Goal: Communication & Community: Answer question/provide support

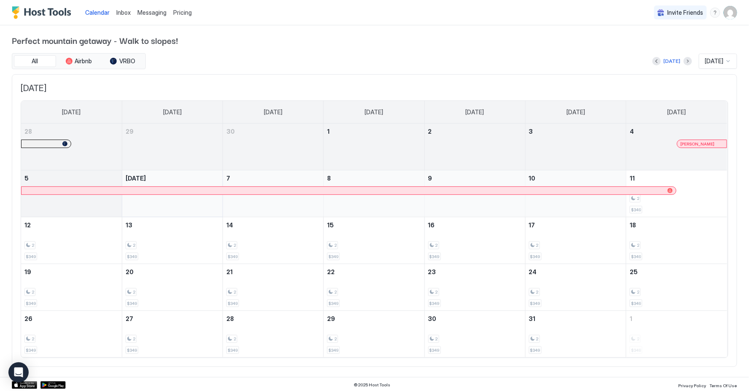
scroll to position [0, 0]
click at [687, 63] on div "[DATE] [DATE]" at bounding box center [443, 62] width 590 height 15
click at [684, 62] on button "Next month" at bounding box center [688, 62] width 8 height 8
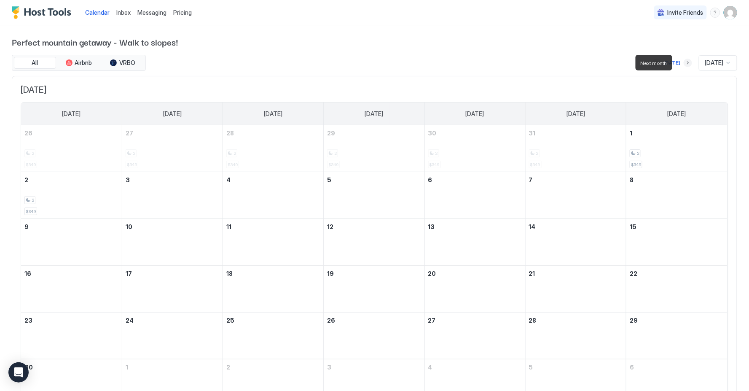
click at [684, 62] on button "Next month" at bounding box center [688, 63] width 8 height 8
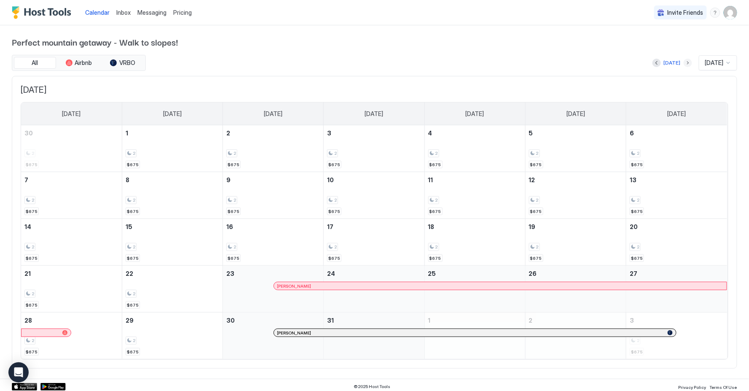
click at [684, 60] on button "Next month" at bounding box center [688, 63] width 8 height 8
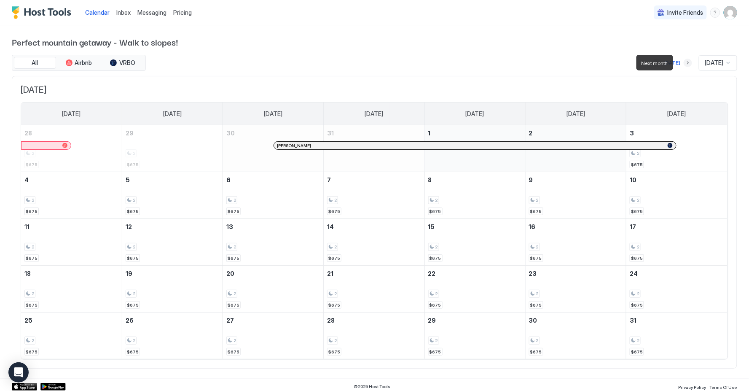
click at [684, 60] on button "Next month" at bounding box center [688, 63] width 8 height 8
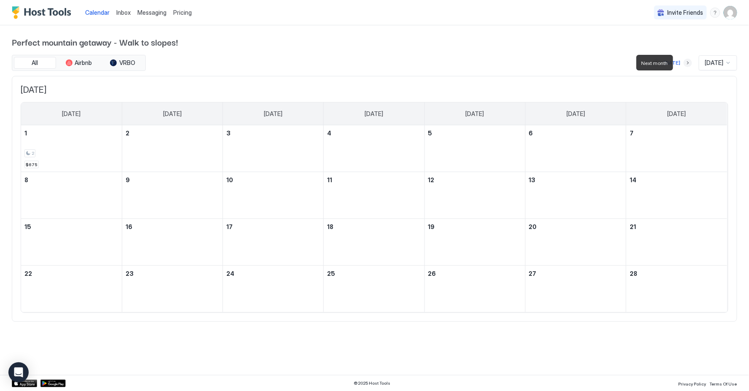
click at [684, 60] on button "Next month" at bounding box center [688, 63] width 8 height 8
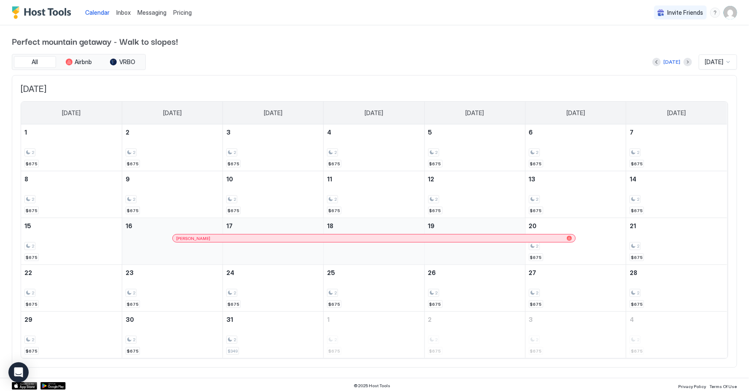
scroll to position [0, 0]
click at [735, 16] on img "User profile" at bounding box center [730, 12] width 13 height 13
click at [712, 46] on div "Settings" at bounding box center [684, 47] width 107 height 15
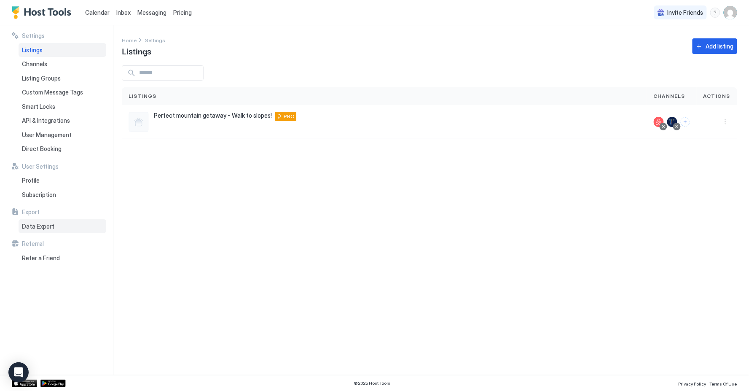
click at [47, 224] on div "Data Export" at bounding box center [63, 226] width 88 height 14
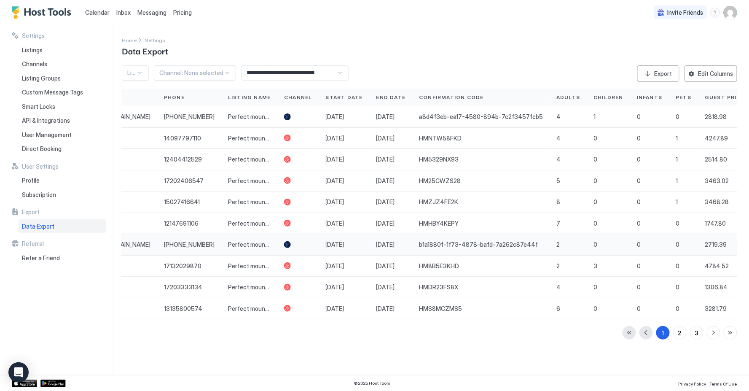
scroll to position [0, 191]
click at [727, 72] on div "Edit Columns" at bounding box center [716, 73] width 35 height 9
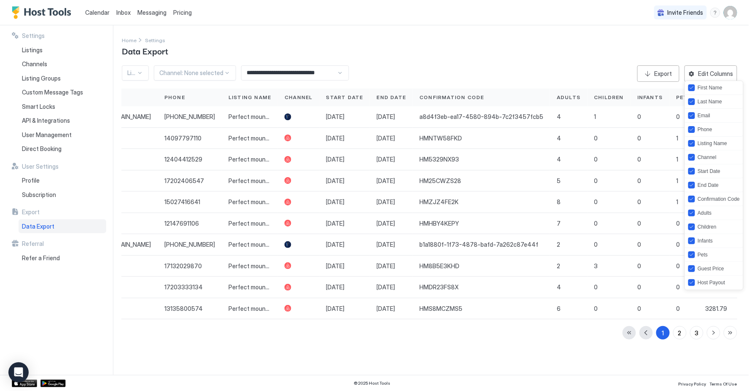
click at [555, 60] on div at bounding box center [374, 195] width 749 height 391
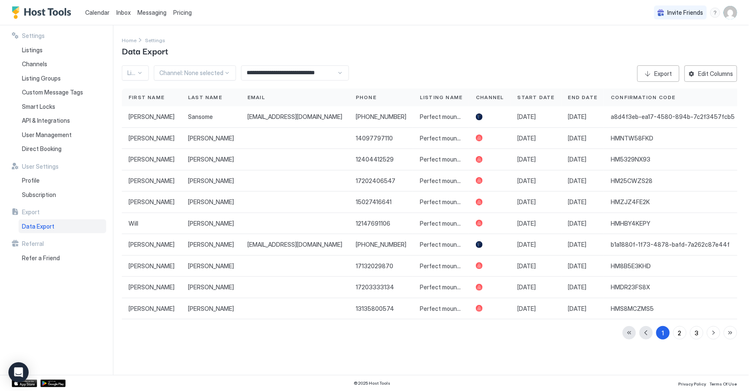
scroll to position [0, 0]
click at [71, 145] on div "Direct Booking" at bounding box center [63, 149] width 88 height 14
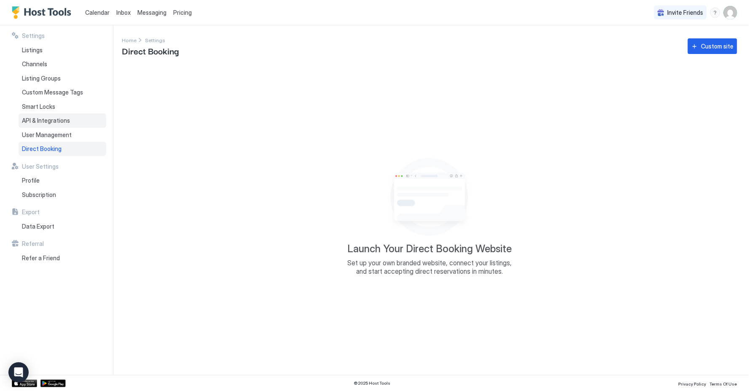
click at [64, 117] on span "API & Integrations" at bounding box center [46, 121] width 48 height 8
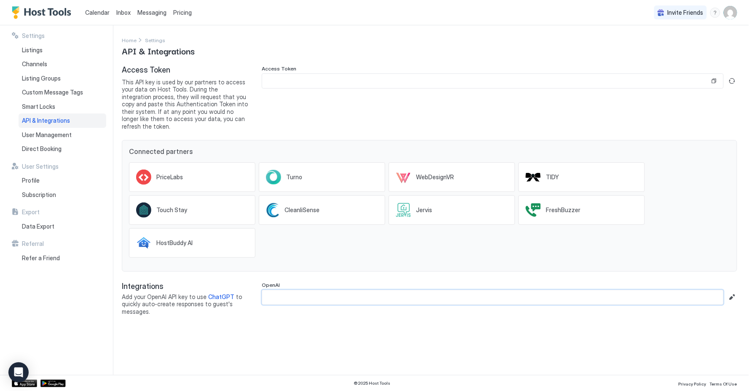
click at [287, 290] on input "Input Field" at bounding box center [492, 297] width 461 height 14
click at [62, 51] on div "Listings" at bounding box center [63, 50] width 88 height 14
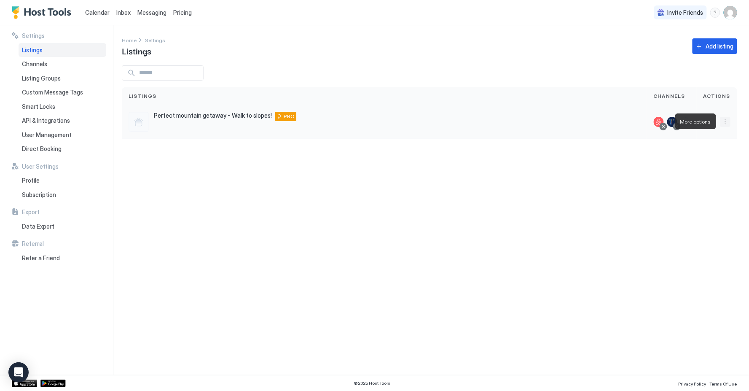
click at [728, 120] on button "More options" at bounding box center [726, 122] width 10 height 10
click at [137, 153] on div at bounding box center [374, 195] width 749 height 391
click at [56, 208] on div "Export" at bounding box center [59, 212] width 94 height 8
click at [56, 219] on div "Data Export" at bounding box center [63, 226] width 88 height 14
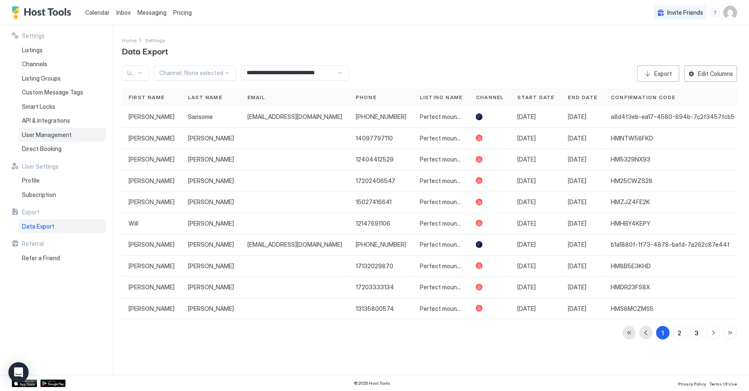
click at [55, 131] on span "User Management" at bounding box center [47, 135] width 50 height 8
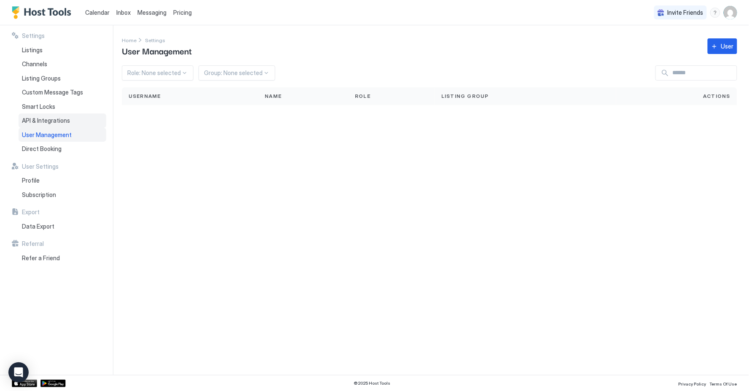
click at [57, 117] on span "API & Integrations" at bounding box center [46, 121] width 48 height 8
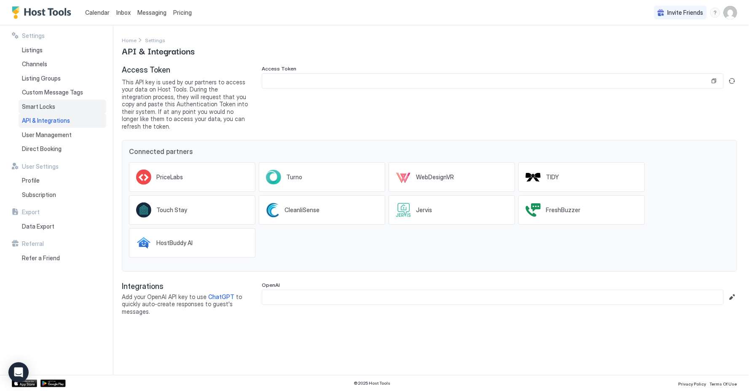
click at [57, 100] on div "Smart Locks" at bounding box center [63, 107] width 88 height 14
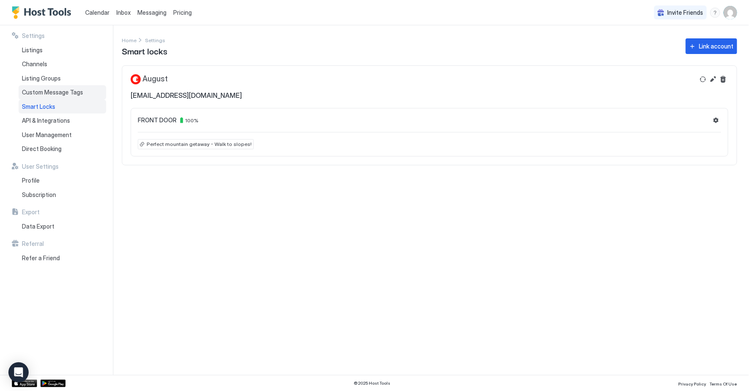
click at [59, 92] on span "Custom Message Tags" at bounding box center [52, 93] width 61 height 8
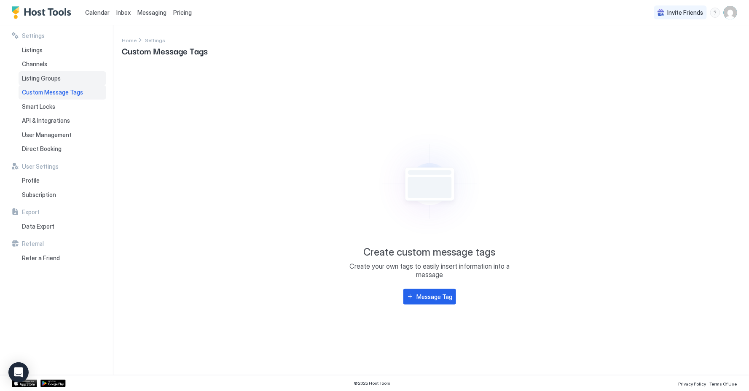
click at [57, 79] on span "Listing Groups" at bounding box center [41, 79] width 39 height 8
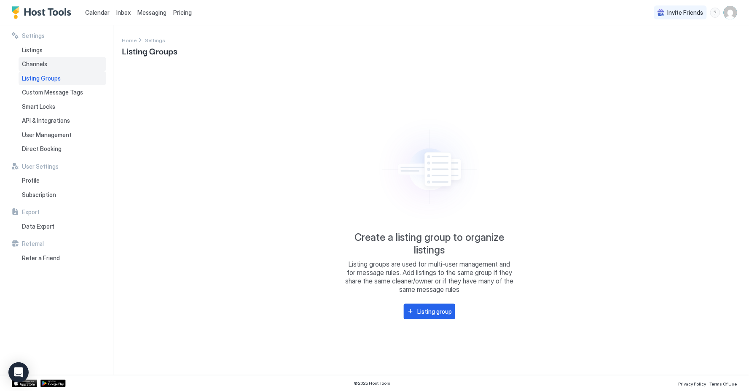
click at [48, 63] on div "Channels" at bounding box center [63, 64] width 88 height 14
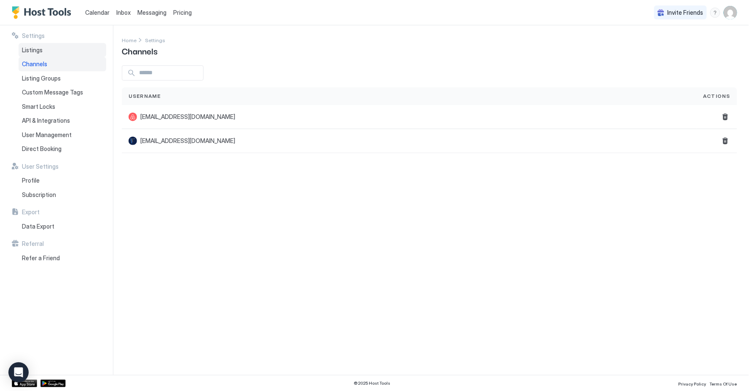
click at [46, 52] on div "Listings" at bounding box center [63, 50] width 88 height 14
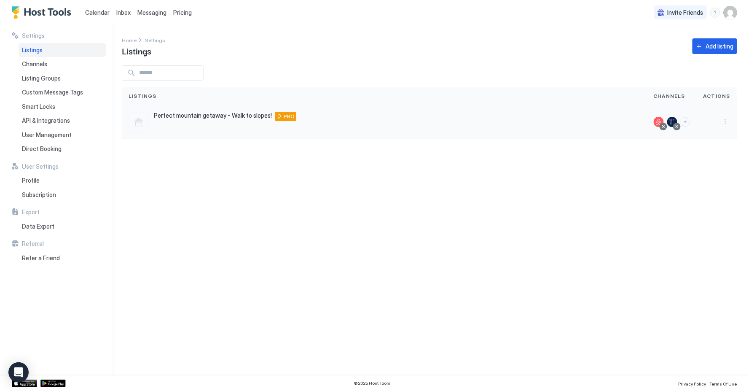
click at [176, 116] on span "Perfect mountain getaway - Walk to slopes!" at bounding box center [213, 116] width 118 height 8
click at [100, 10] on span "Calendar" at bounding box center [97, 12] width 24 height 7
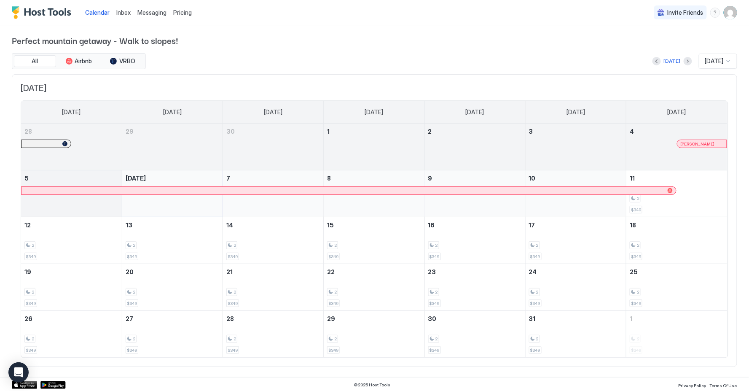
scroll to position [0, 0]
click at [738, 16] on div "Calendar Inbox Messaging Pricing Invite Friends ES" at bounding box center [374, 12] width 749 height 25
click at [737, 16] on img "User profile" at bounding box center [730, 12] width 13 height 13
click at [667, 43] on div "Settings" at bounding box center [684, 47] width 107 height 15
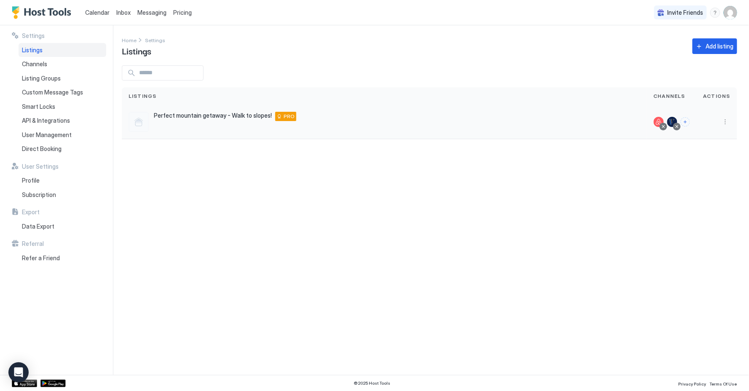
click at [202, 117] on span "Perfect mountain getaway - Walk to slopes!" at bounding box center [213, 116] width 118 height 8
click at [727, 120] on button "More options" at bounding box center [726, 122] width 10 height 10
click at [712, 158] on span "Listing Settings" at bounding box center [707, 159] width 38 height 6
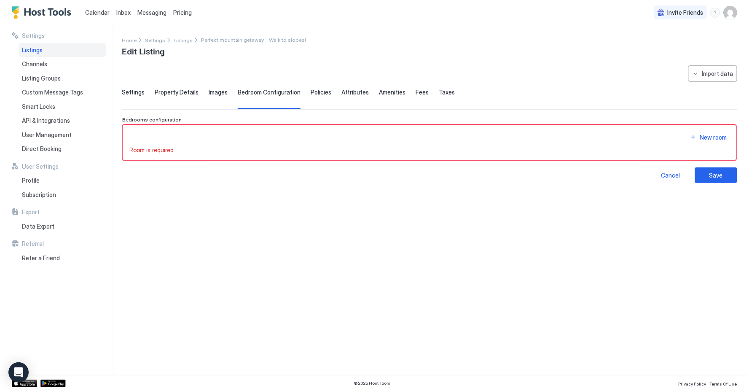
click at [122, 91] on span "Settings" at bounding box center [133, 93] width 23 height 8
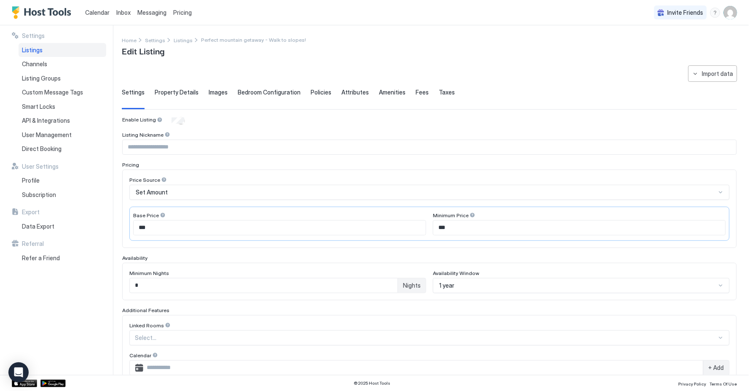
click at [179, 363] on input "Input Field" at bounding box center [423, 368] width 560 height 14
click at [167, 89] on span "Property Details" at bounding box center [177, 93] width 44 height 8
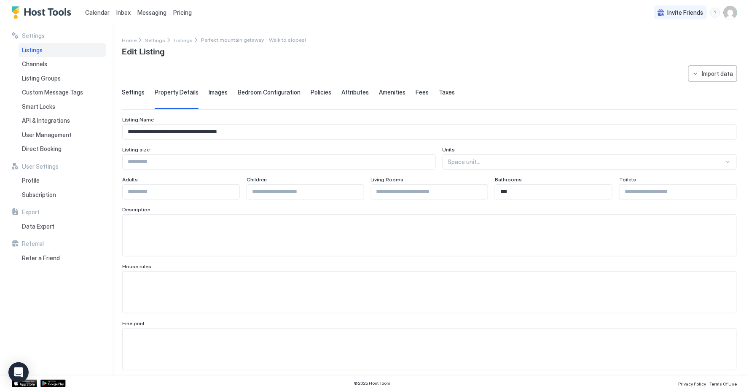
click at [138, 92] on span "Settings" at bounding box center [133, 93] width 23 height 8
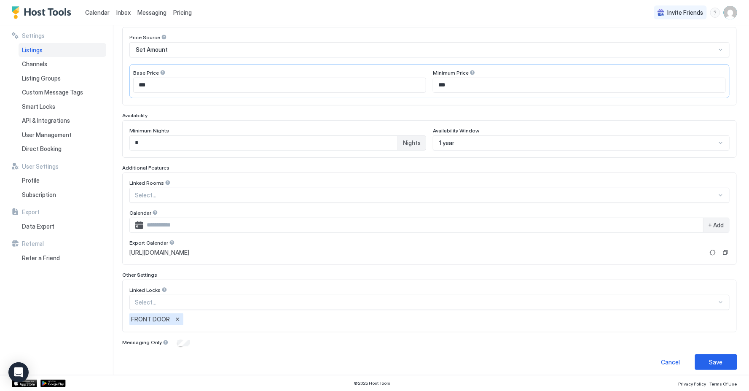
scroll to position [142, 0]
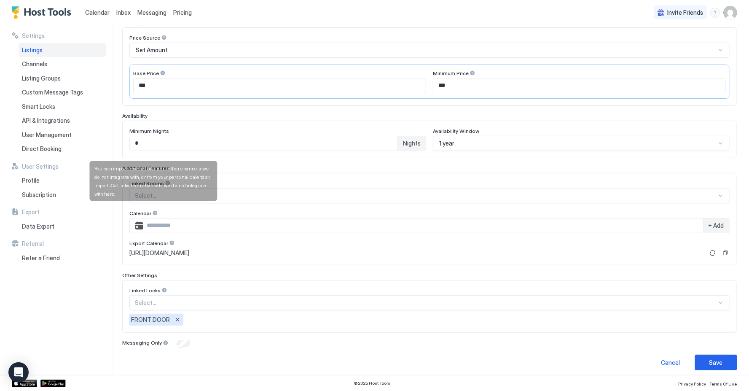
click at [153, 210] on div at bounding box center [155, 213] width 6 height 6
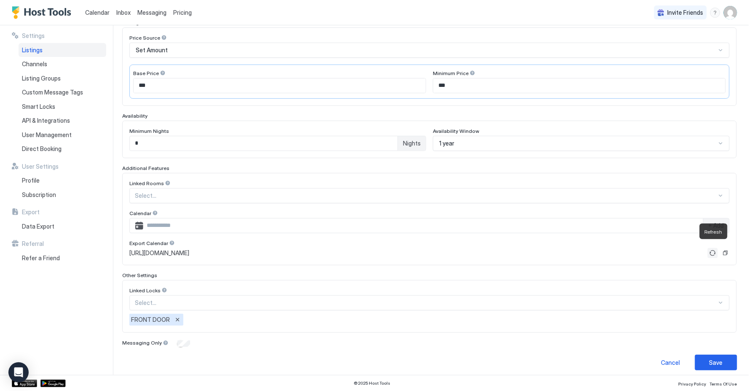
click at [715, 248] on button "Refresh" at bounding box center [713, 253] width 10 height 10
click at [728, 249] on button "Copy" at bounding box center [726, 253] width 8 height 8
click at [712, 251] on button "Refresh" at bounding box center [713, 253] width 10 height 10
click at [717, 358] on div "Save" at bounding box center [716, 362] width 13 height 9
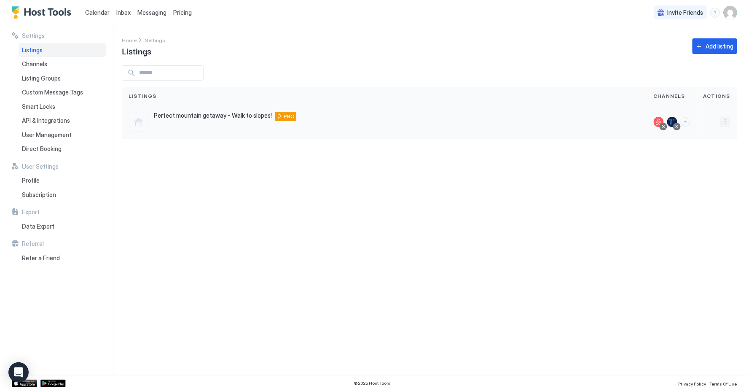
click at [724, 122] on button "More options" at bounding box center [726, 122] width 10 height 10
click at [712, 160] on span "Listing Settings" at bounding box center [707, 159] width 38 height 6
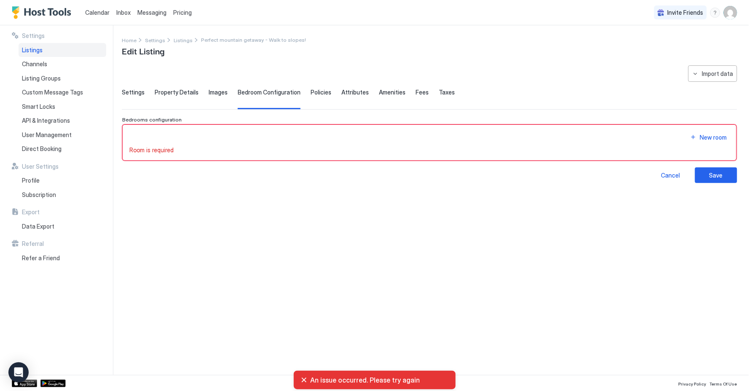
click at [139, 91] on span "Settings" at bounding box center [133, 93] width 23 height 8
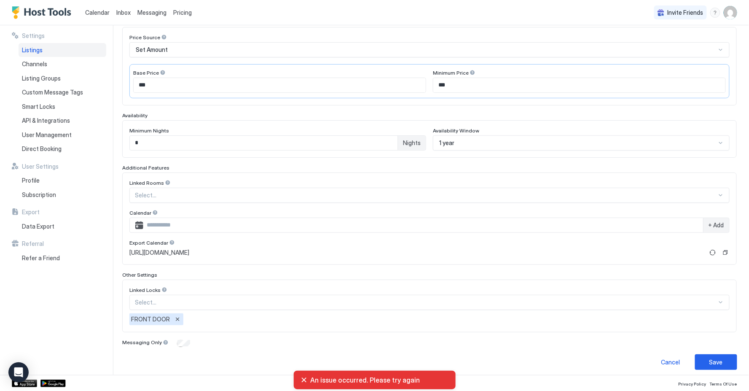
scroll to position [142, 0]
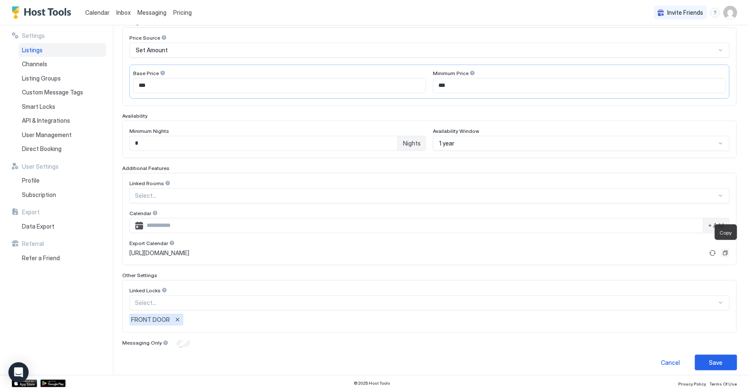
click at [728, 249] on button "Copy" at bounding box center [726, 253] width 8 height 8
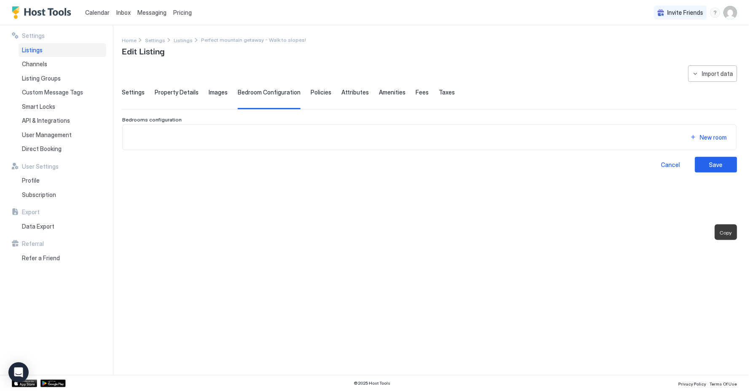
scroll to position [0, 0]
click at [137, 89] on span "Settings" at bounding box center [133, 93] width 23 height 8
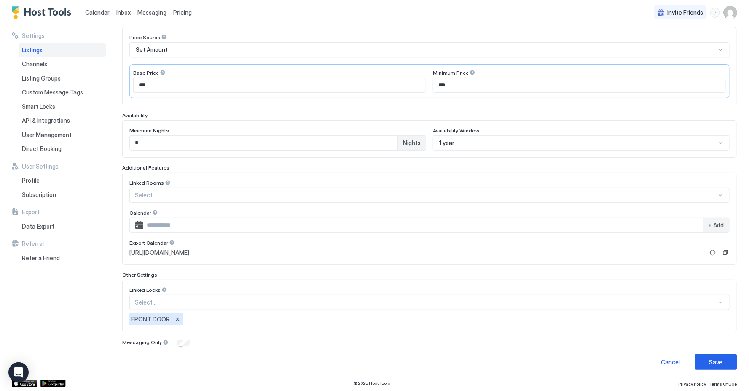
scroll to position [142, 0]
click at [713, 248] on button "Refresh" at bounding box center [713, 253] width 10 height 10
click at [726, 249] on button "Copy" at bounding box center [726, 253] width 8 height 8
click at [718, 358] on div "Save" at bounding box center [716, 362] width 13 height 9
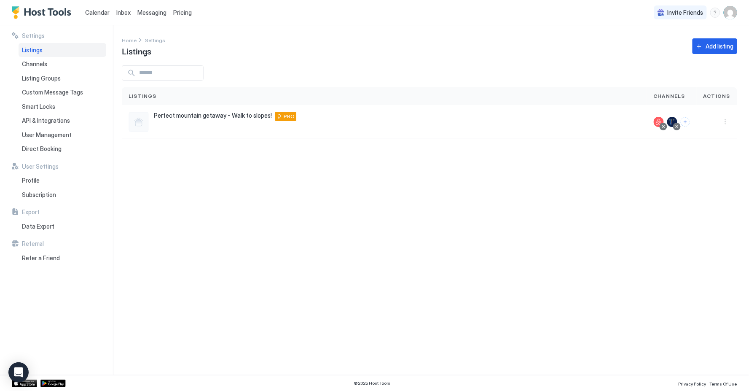
click at [98, 12] on span "Calendar" at bounding box center [97, 12] width 24 height 7
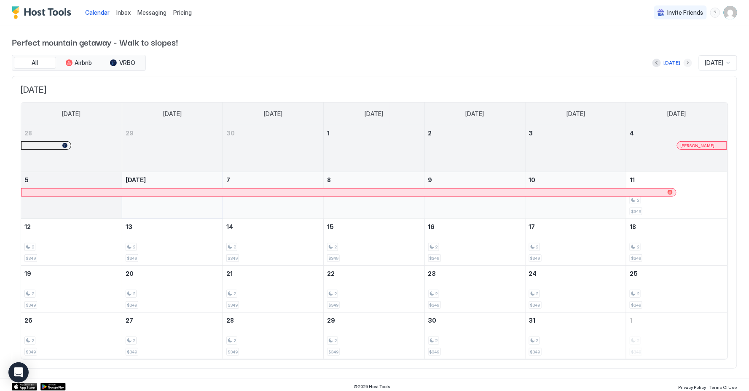
click at [684, 63] on button "Next month" at bounding box center [688, 63] width 8 height 8
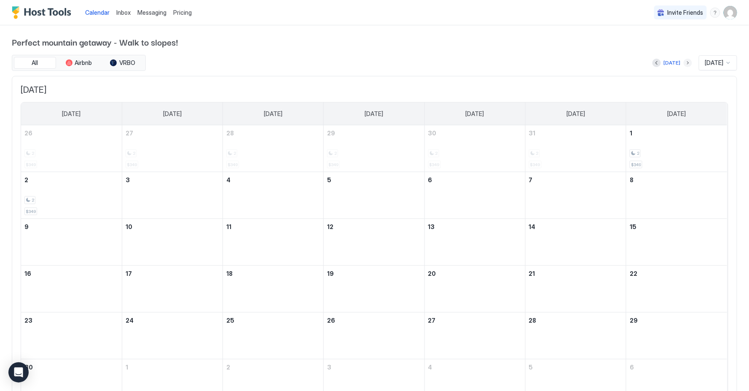
click at [684, 63] on button "Next month" at bounding box center [688, 63] width 8 height 8
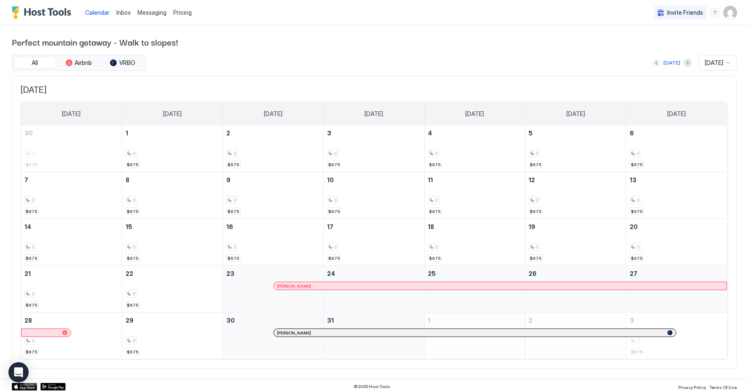
click at [655, 65] on button "Previous month" at bounding box center [657, 63] width 8 height 8
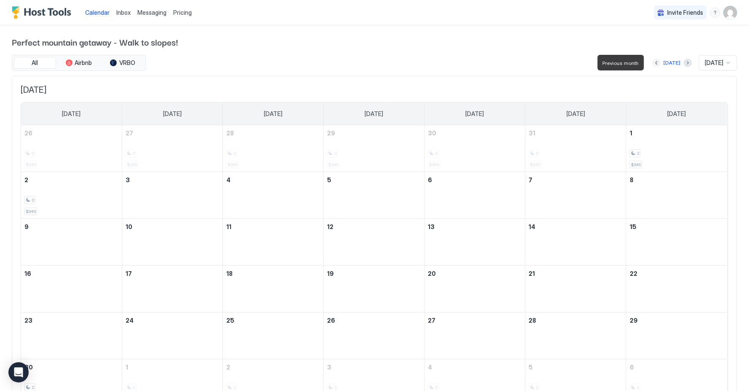
click at [655, 65] on button "Previous month" at bounding box center [657, 63] width 8 height 8
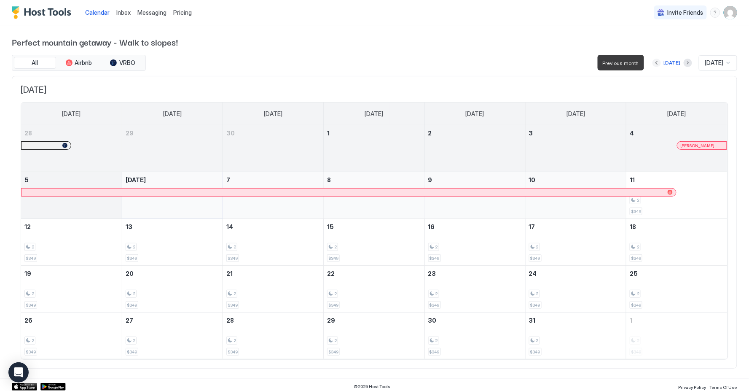
click at [655, 65] on button "Previous month" at bounding box center [657, 63] width 8 height 8
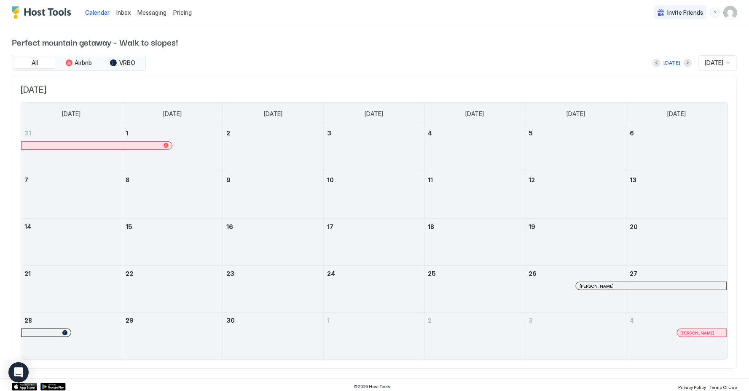
click at [155, 13] on span "Messaging" at bounding box center [151, 12] width 29 height 7
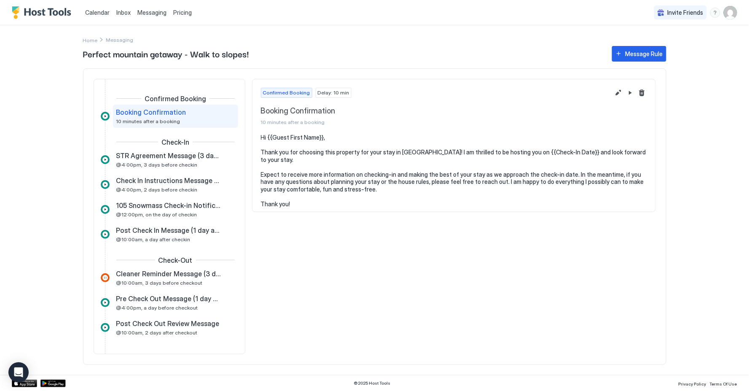
click at [124, 12] on span "Inbox" at bounding box center [123, 12] width 14 height 7
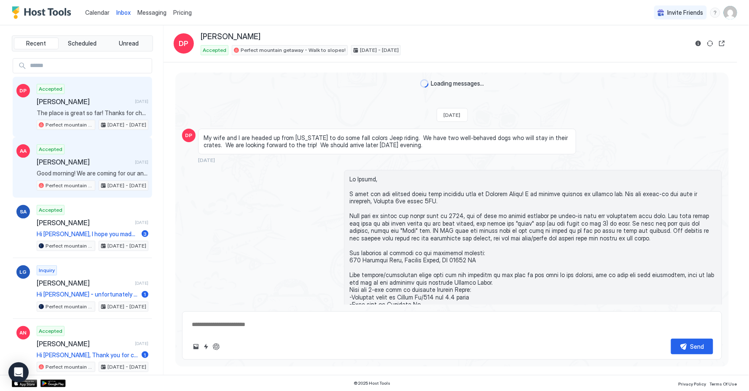
scroll to position [696, 0]
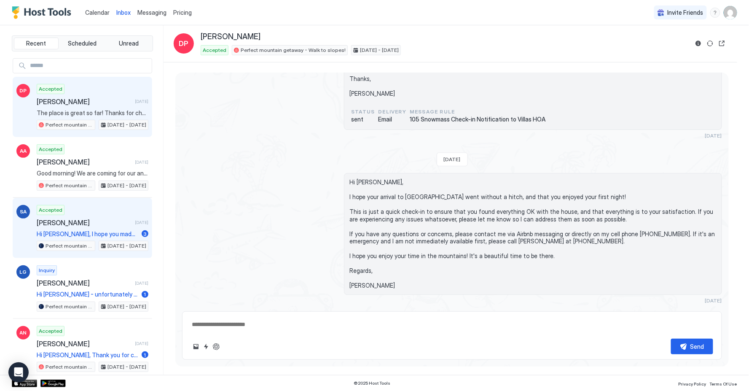
click at [95, 218] on span "[PERSON_NAME]" at bounding box center [84, 222] width 95 height 8
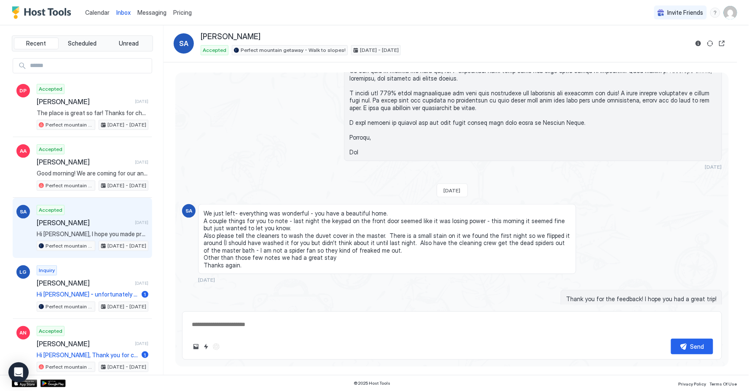
scroll to position [1456, 0]
type textarea "*"
